Goal: Task Accomplishment & Management: Use online tool/utility

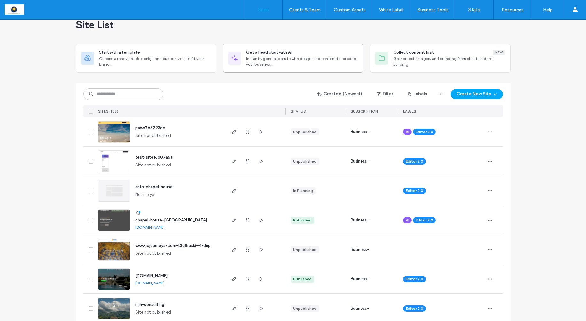
scroll to position [12, 0]
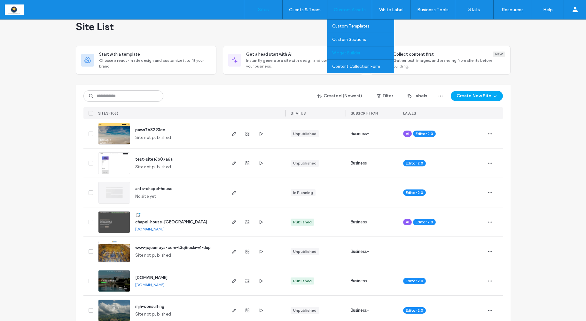
click at [343, 54] on label "Widget Builder" at bounding box center [346, 52] width 28 height 5
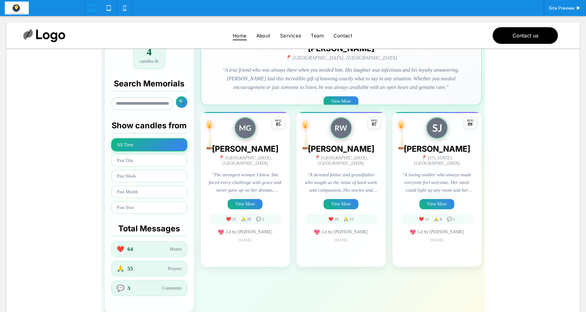
scroll to position [172, 0]
click at [245, 199] on span at bounding box center [293, 113] width 384 height 403
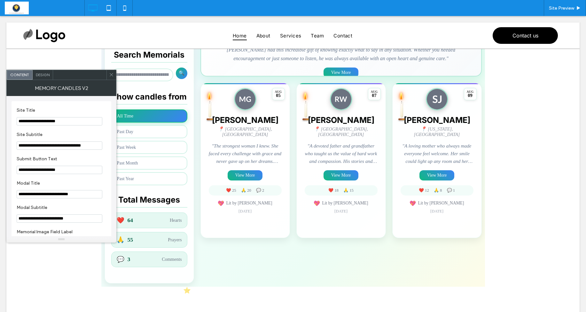
scroll to position [201, 0]
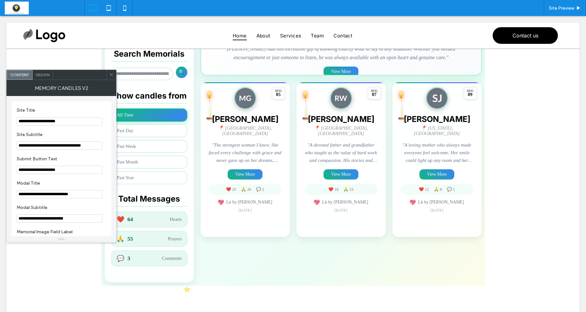
drag, startPoint x: 112, startPoint y: 75, endPoint x: 113, endPoint y: 79, distance: 4.2
click at [112, 75] on use at bounding box center [111, 74] width 3 height 3
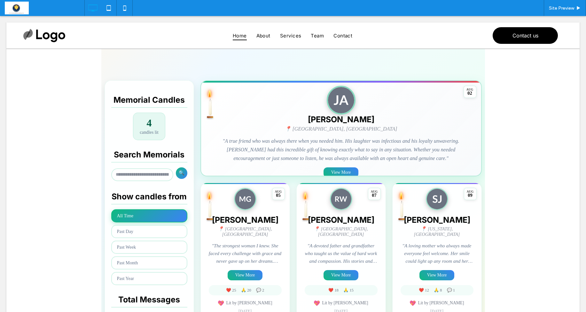
scroll to position [152, 0]
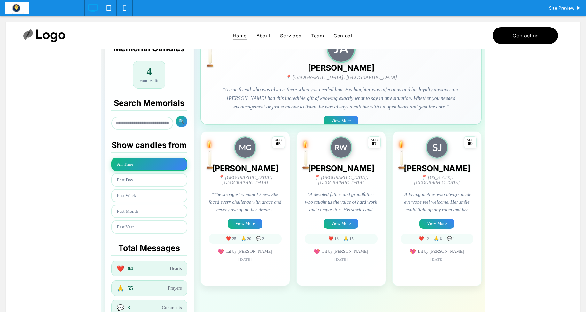
click at [281, 119] on span at bounding box center [293, 133] width 384 height 403
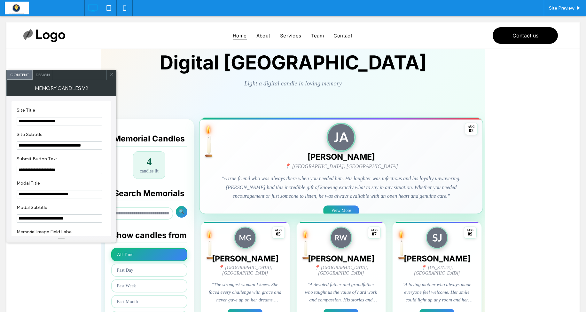
scroll to position [0, 0]
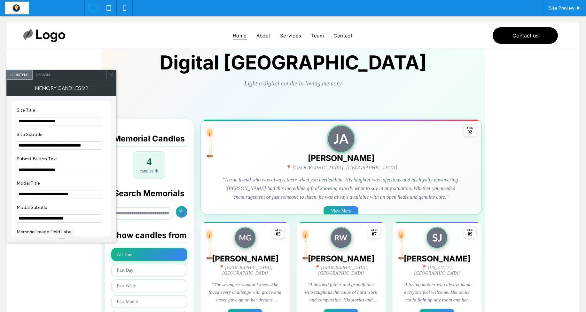
click at [111, 73] on icon at bounding box center [111, 74] width 5 height 5
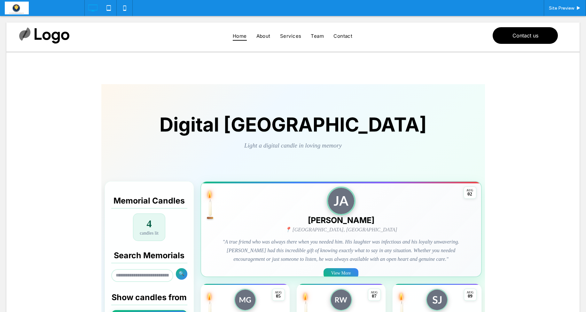
scroll to position [1, 0]
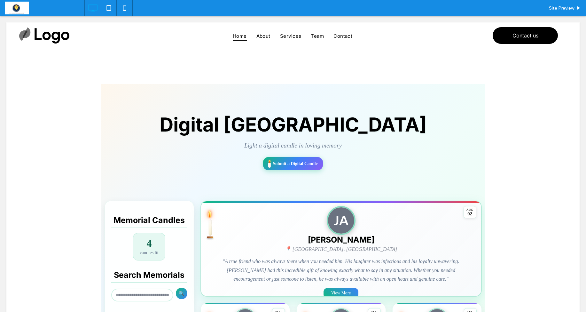
scroll to position [22, 0]
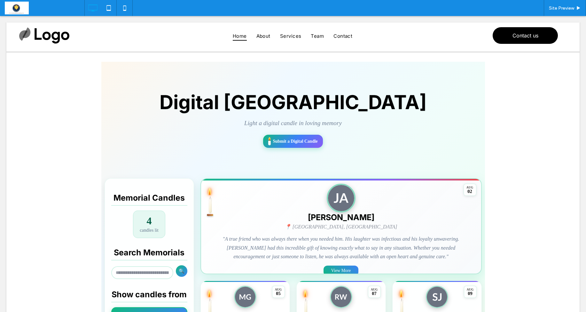
click at [297, 142] on span at bounding box center [293, 273] width 384 height 422
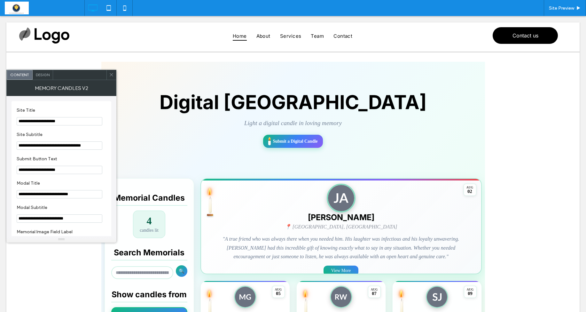
click at [112, 74] on icon at bounding box center [111, 74] width 5 height 5
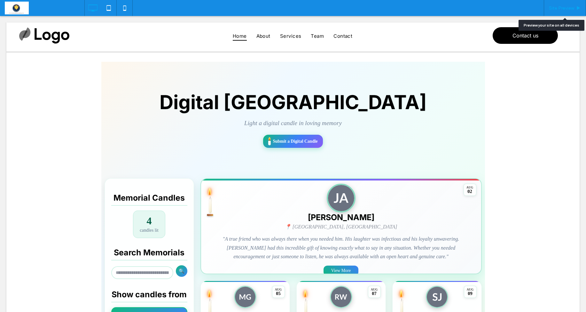
click at [557, 9] on span "Site Preview" at bounding box center [561, 7] width 25 height 5
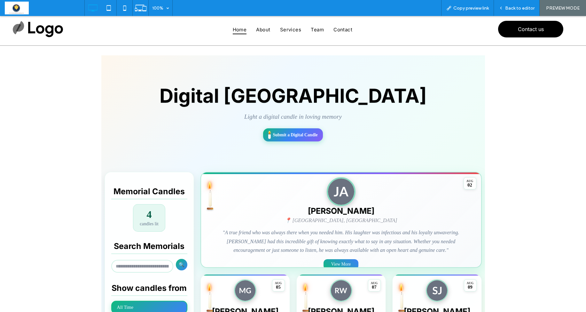
click at [304, 139] on span at bounding box center [293, 266] width 384 height 422
click at [299, 132] on span at bounding box center [293, 266] width 384 height 422
click at [508, 130] on div "✨ 💫 ⭐ Light a Digital Memorial Candle Share your love and memories × Memorial P…" at bounding box center [293, 266] width 586 height 486
click at [511, 5] on span "Back to editor" at bounding box center [519, 7] width 29 height 5
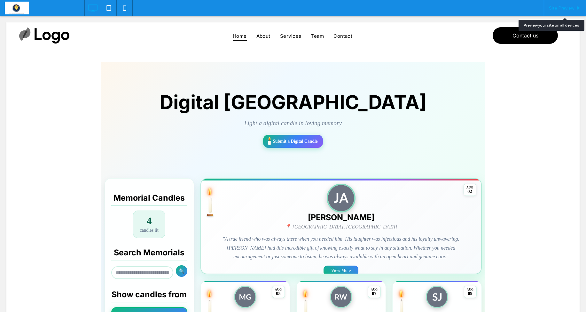
click at [561, 8] on span "Site Preview" at bounding box center [561, 7] width 25 height 5
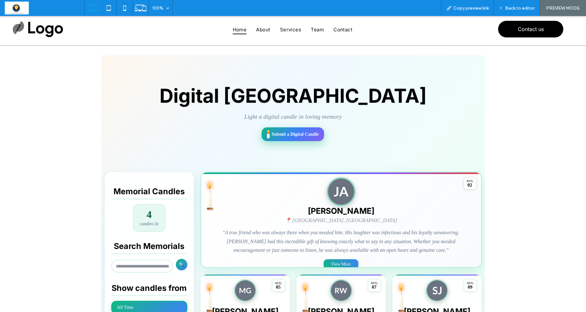
click at [283, 135] on span "Submit a Digital Candle" at bounding box center [295, 133] width 47 height 5
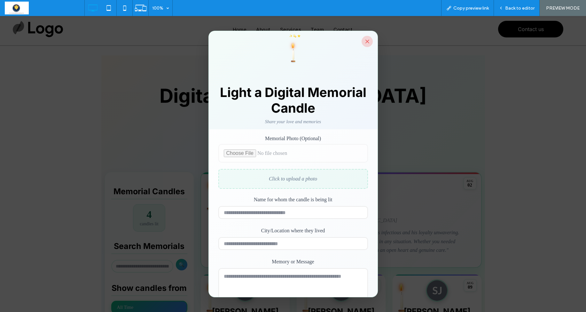
click at [366, 40] on button "×" at bounding box center [366, 41] width 11 height 11
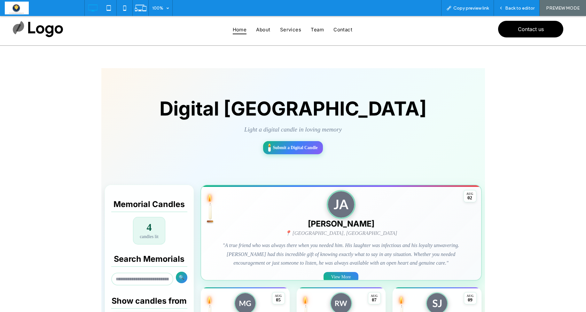
scroll to position [12, 0]
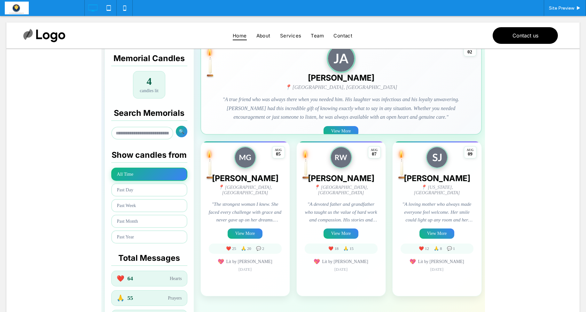
scroll to position [159, 0]
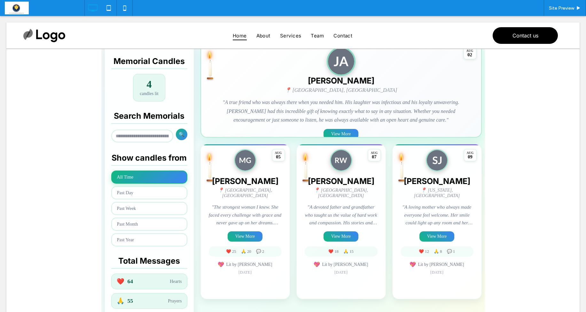
click at [434, 234] on span at bounding box center [293, 136] width 384 height 422
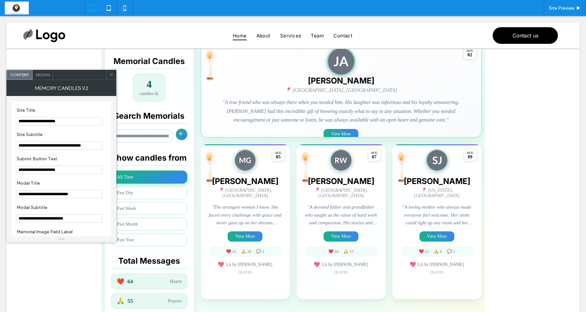
click at [112, 74] on icon at bounding box center [111, 74] width 5 height 5
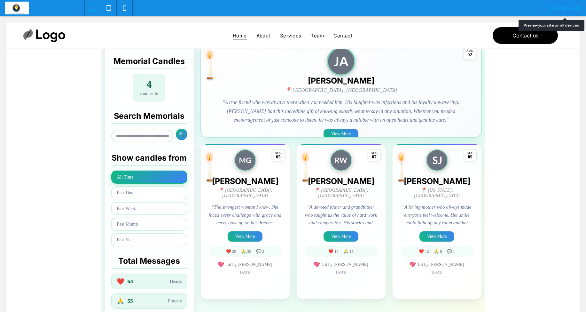
click at [561, 10] on span "Site Preview" at bounding box center [561, 7] width 25 height 5
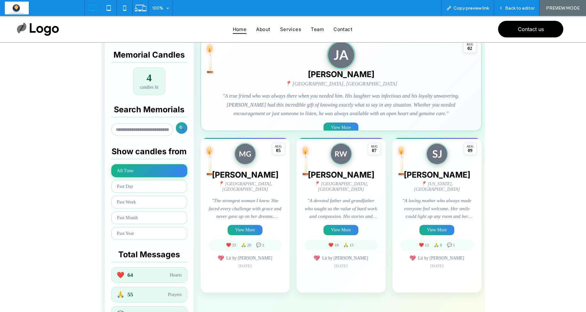
click at [441, 224] on span at bounding box center [293, 130] width 384 height 422
click at [440, 223] on span at bounding box center [293, 130] width 384 height 422
click at [519, 12] on div "Back to editor" at bounding box center [517, 8] width 46 height 16
click at [519, 6] on span "Back to editor" at bounding box center [519, 7] width 29 height 5
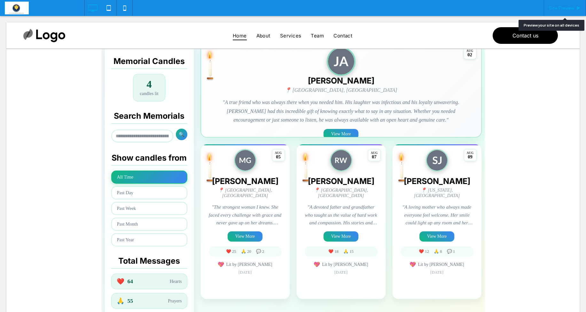
click at [571, 9] on span "Site Preview" at bounding box center [561, 7] width 25 height 5
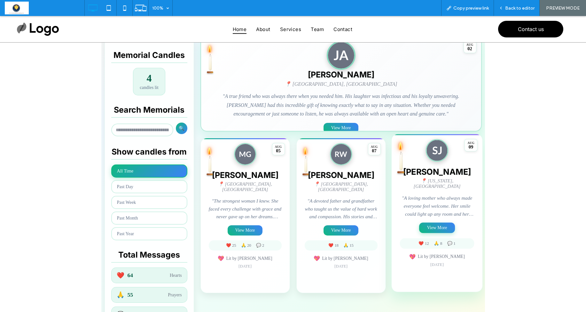
scroll to position [158, 0]
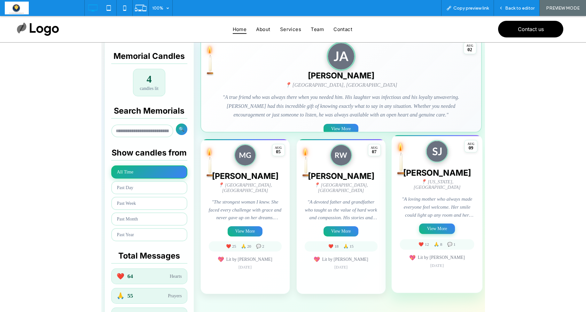
click at [434, 224] on button "View More" at bounding box center [437, 228] width 36 height 11
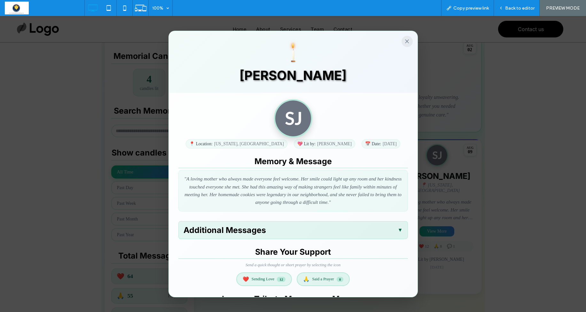
scroll to position [0, 0]
click at [406, 42] on button "×" at bounding box center [406, 41] width 11 height 11
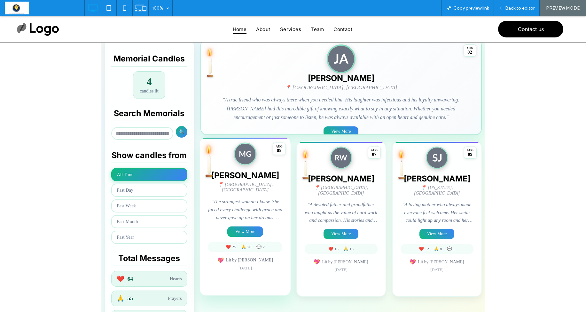
scroll to position [157, 0]
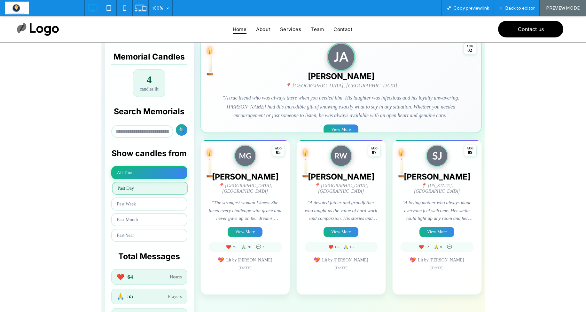
click at [166, 188] on button "Past Day" at bounding box center [150, 188] width 76 height 13
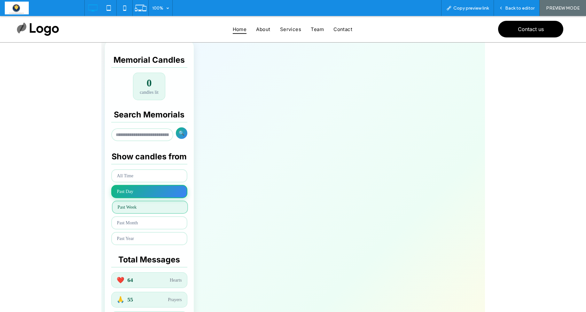
click at [161, 207] on button "Past Week" at bounding box center [150, 206] width 76 height 13
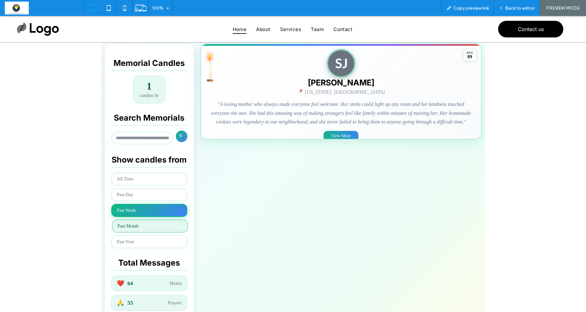
scroll to position [150, 0]
click at [156, 224] on button "Past Month" at bounding box center [150, 226] width 76 height 13
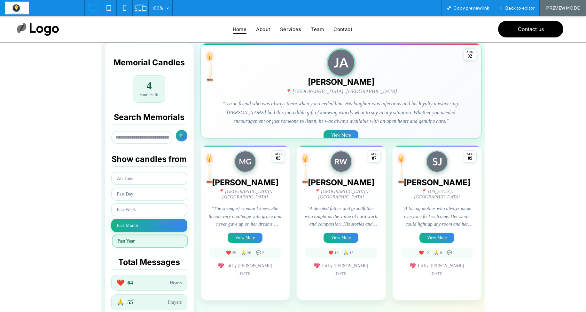
scroll to position [152, 0]
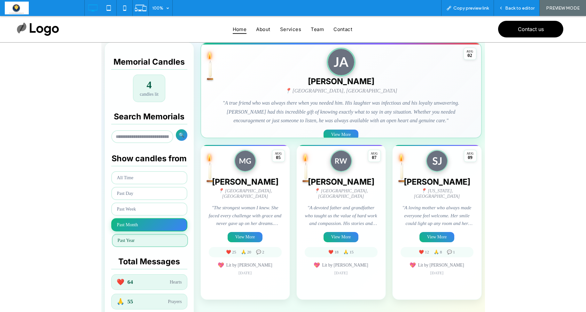
click at [152, 235] on button "Past Year" at bounding box center [150, 240] width 76 height 13
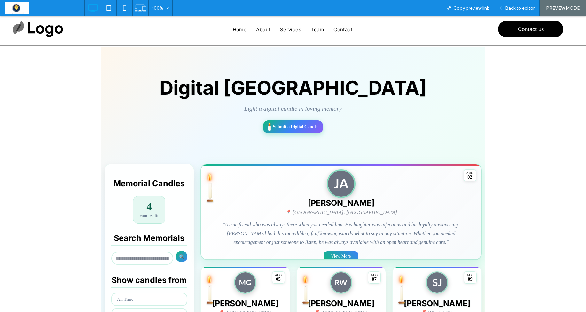
scroll to position [31, 0]
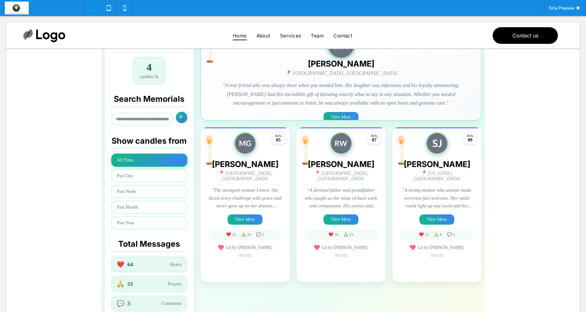
scroll to position [172, 0]
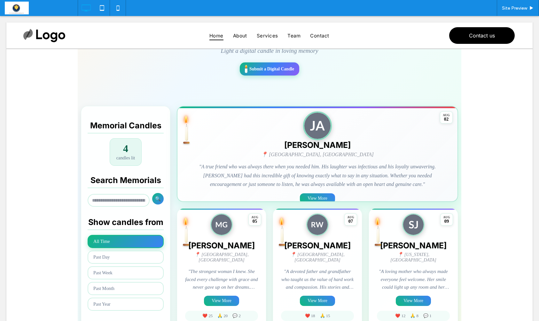
scroll to position [94, 0]
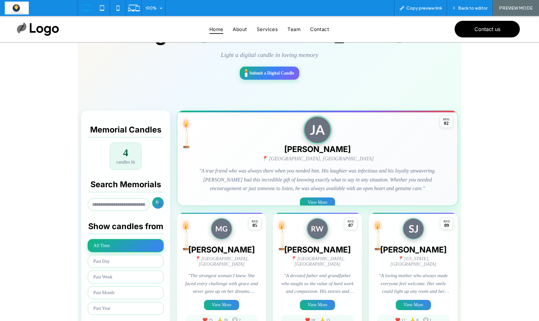
scroll to position [82, 0]
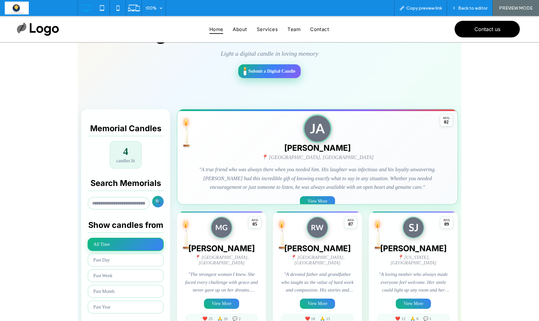
click at [276, 73] on span "Submit a Digital Candle" at bounding box center [271, 70] width 47 height 5
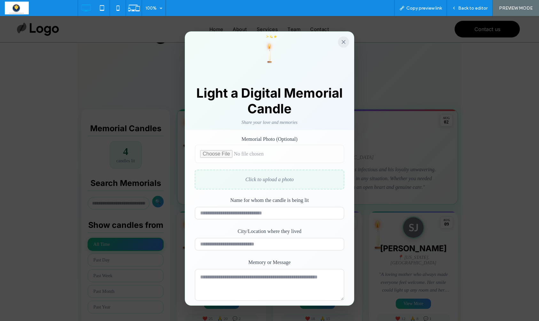
scroll to position [0, 0]
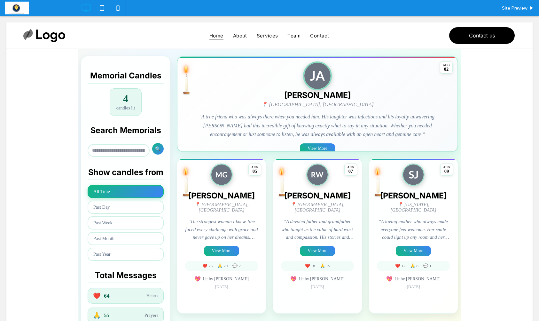
scroll to position [143, 0]
